Goal: Task Accomplishment & Management: Manage account settings

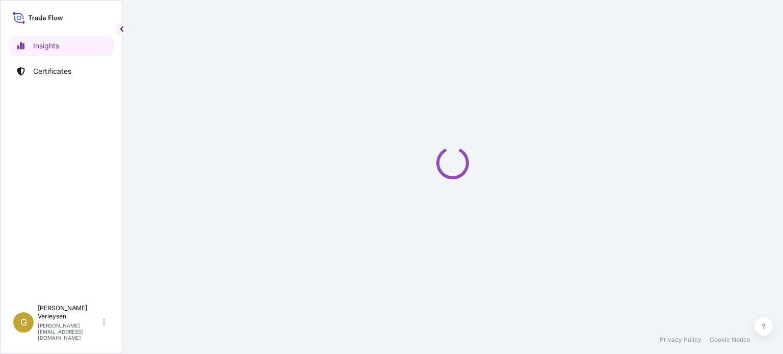
select select "2025"
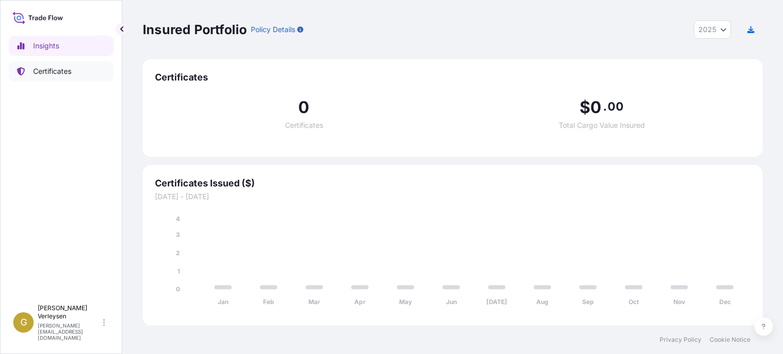
click at [55, 75] on p "Certificates" at bounding box center [52, 71] width 38 height 10
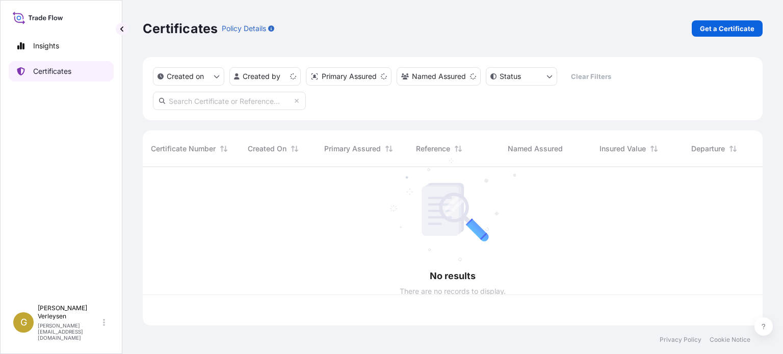
scroll to position [156, 611]
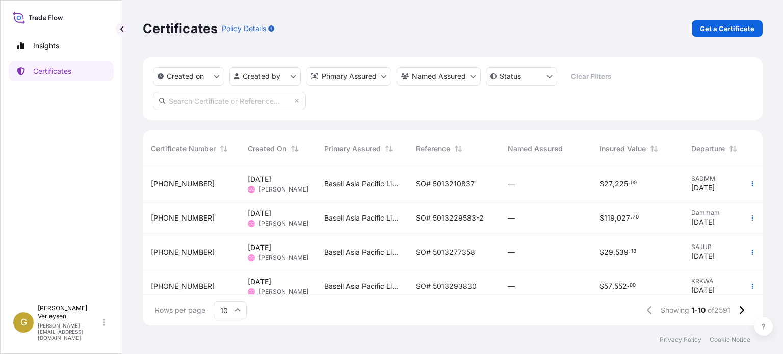
click at [233, 106] on input "text" at bounding box center [229, 101] width 153 height 18
paste input "5013255145"
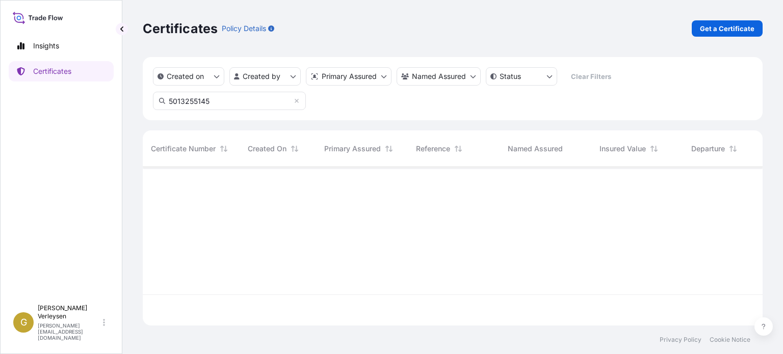
scroll to position [188, 611]
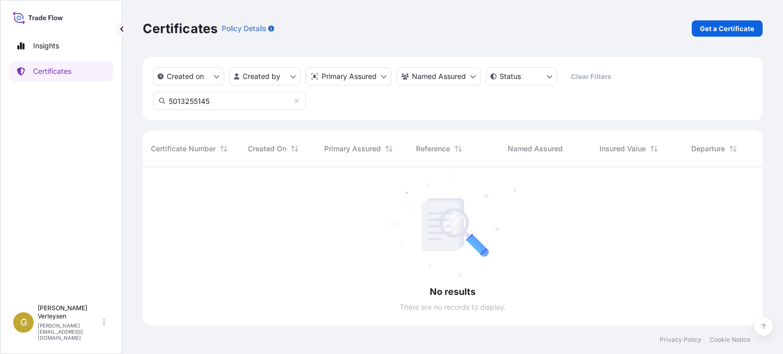
drag, startPoint x: 220, startPoint y: 103, endPoint x: 64, endPoint y: 68, distance: 160.3
click at [64, 68] on div "Insights Certificates G [PERSON_NAME] [PERSON_NAME][EMAIL_ADDRESS][DOMAIN_NAME]…" at bounding box center [391, 177] width 783 height 354
paste input "1187442589"
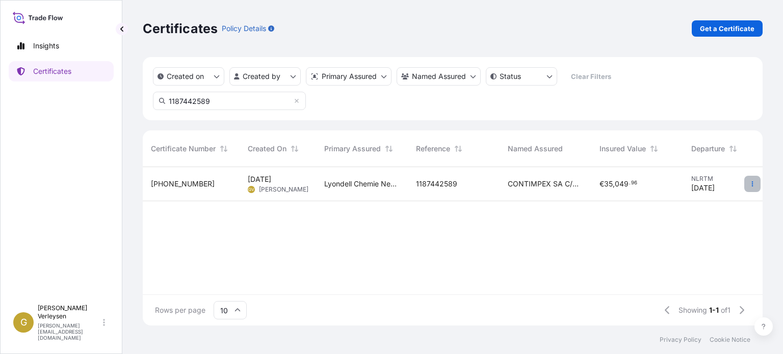
type input "1187442589"
click at [754, 188] on button "button" at bounding box center [752, 184] width 16 height 16
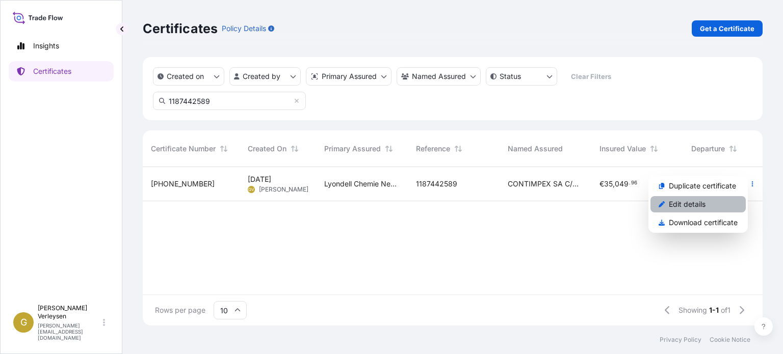
click at [708, 205] on link "Edit details" at bounding box center [697, 204] width 95 height 16
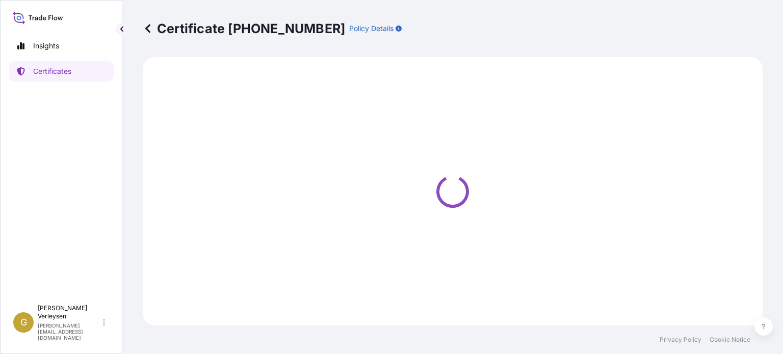
select select "Sea"
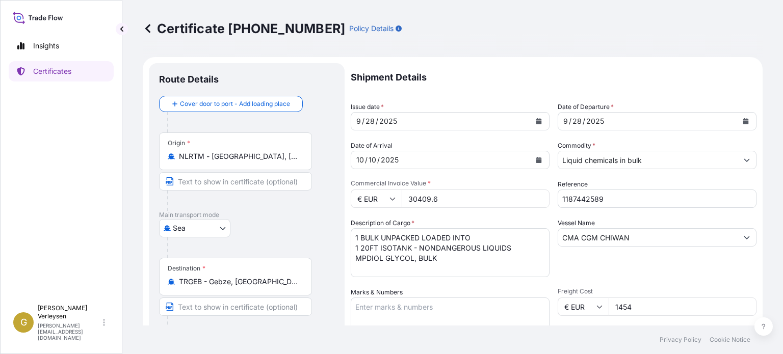
select select "32165"
drag, startPoint x: 642, startPoint y: 233, endPoint x: 556, endPoint y: 238, distance: 86.3
click at [558, 238] on input "CMA CGM CHIWAN" at bounding box center [647, 237] width 179 height 18
paste input "GSL SUS"
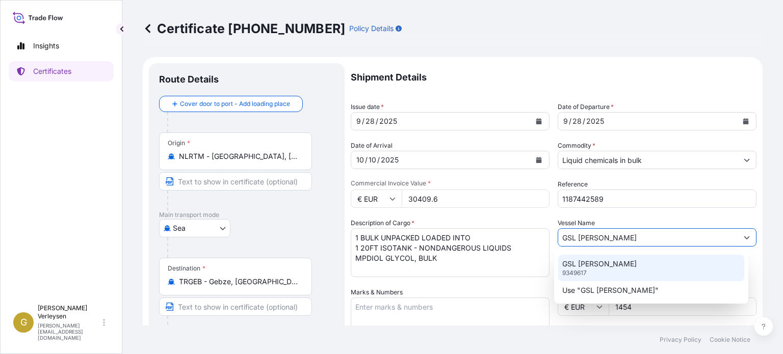
click at [604, 263] on div "GSL [PERSON_NAME] 9349617" at bounding box center [651, 268] width 186 height 26
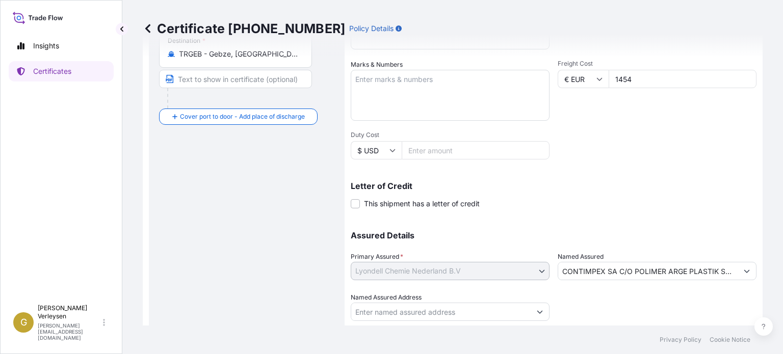
scroll to position [257, 0]
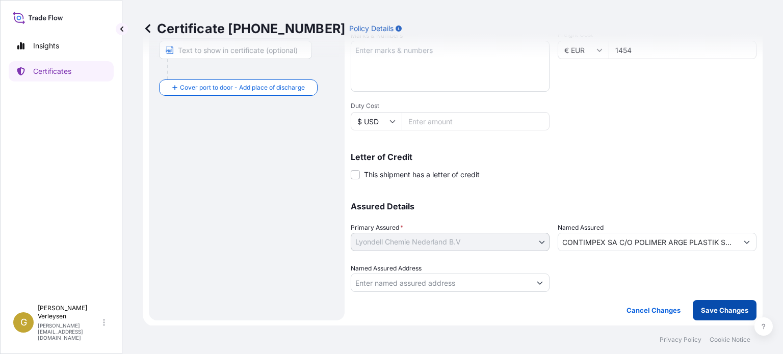
type input "GSL [PERSON_NAME]"
click at [730, 308] on p "Save Changes" at bounding box center [724, 310] width 47 height 10
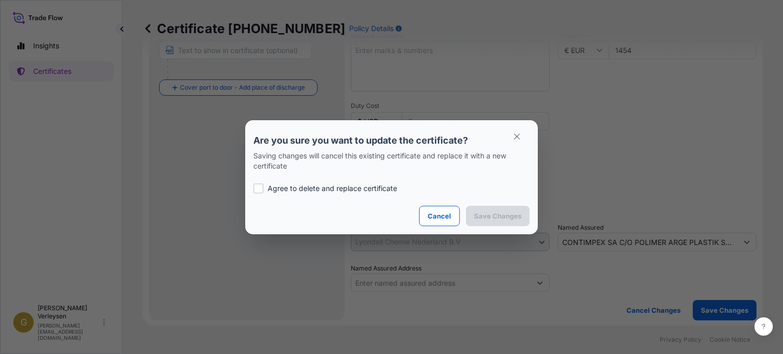
click at [253, 186] on div at bounding box center [258, 188] width 10 height 10
checkbox input "true"
click at [505, 211] on p "Save Changes" at bounding box center [497, 216] width 47 height 10
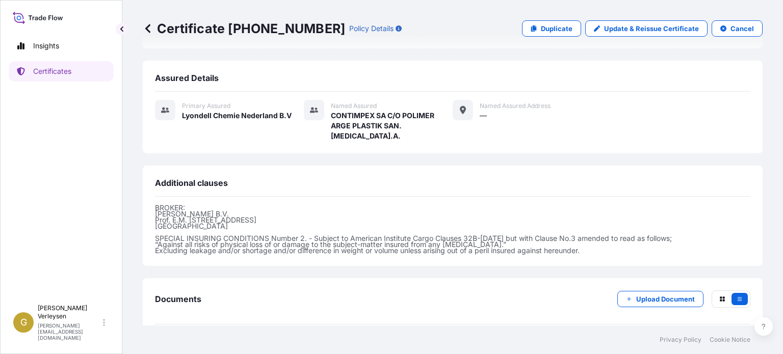
scroll to position [282, 0]
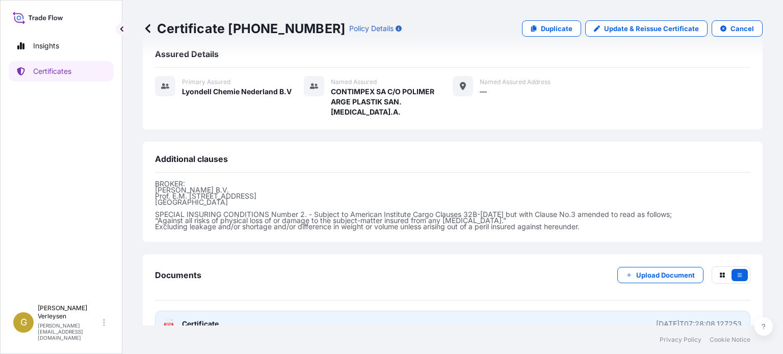
click at [200, 319] on span "Certificate" at bounding box center [200, 324] width 37 height 10
